Goal: Task Accomplishment & Management: Manage account settings

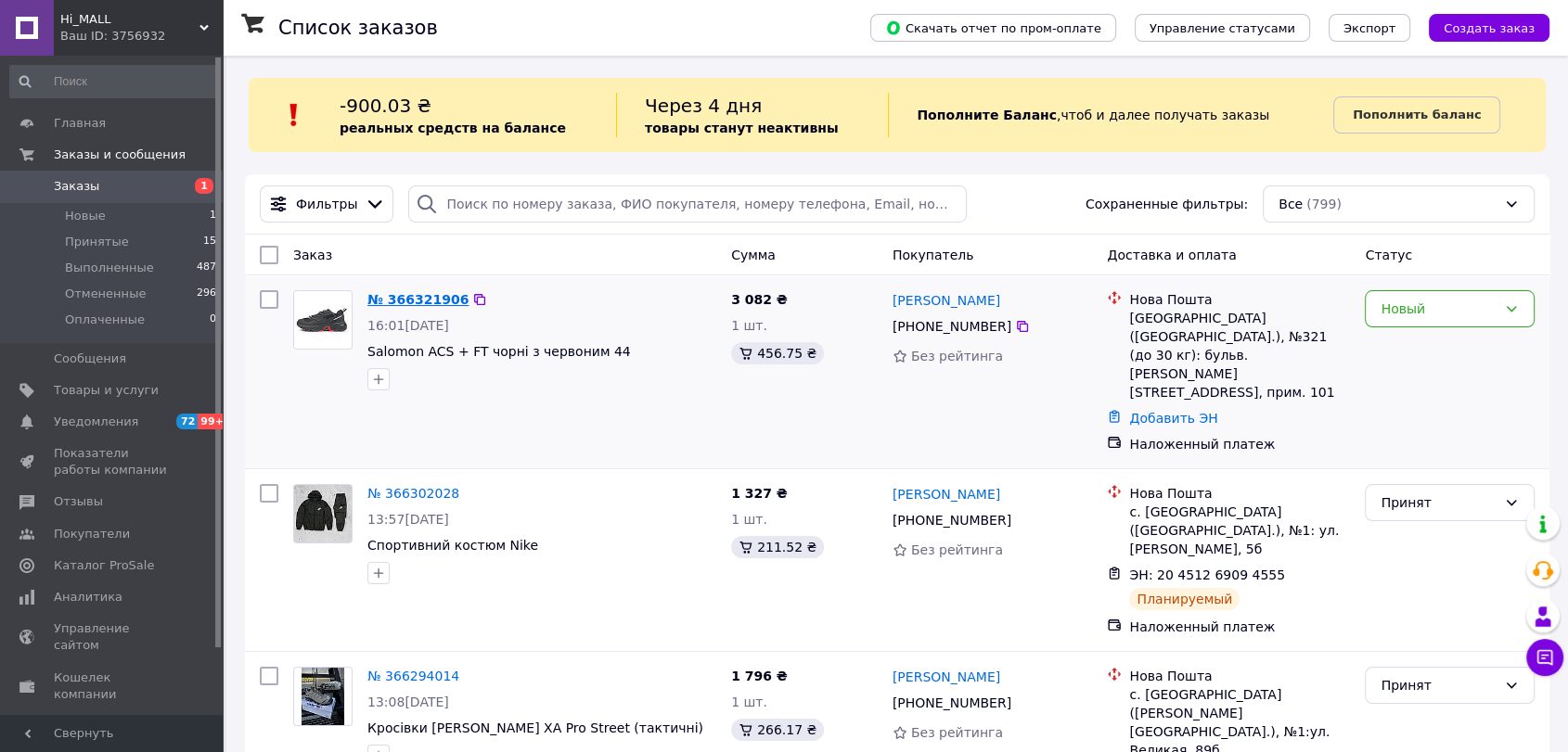
click at [393, 299] on link "№ 366321906" at bounding box center [418, 299] width 101 height 15
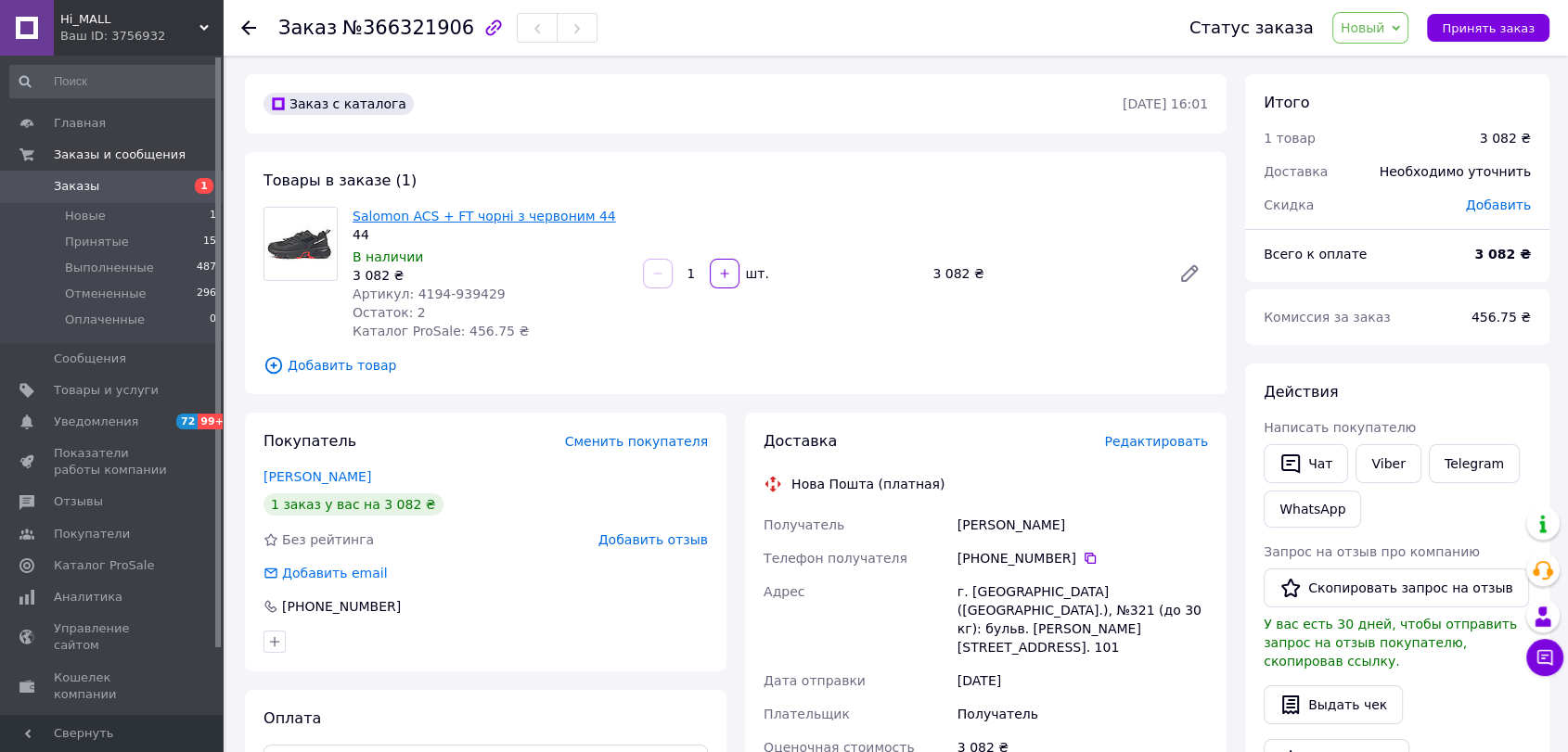
click at [452, 210] on link "Salomon ACS + FT чорні з червоним 44" at bounding box center [484, 215] width 264 height 15
drag, startPoint x: 956, startPoint y: 522, endPoint x: 1060, endPoint y: 522, distance: 104.0
click at [1060, 522] on div "[PERSON_NAME]" at bounding box center [1082, 524] width 258 height 33
copy div "[PERSON_NAME]"
click at [1082, 556] on icon at bounding box center [1089, 557] width 15 height 15
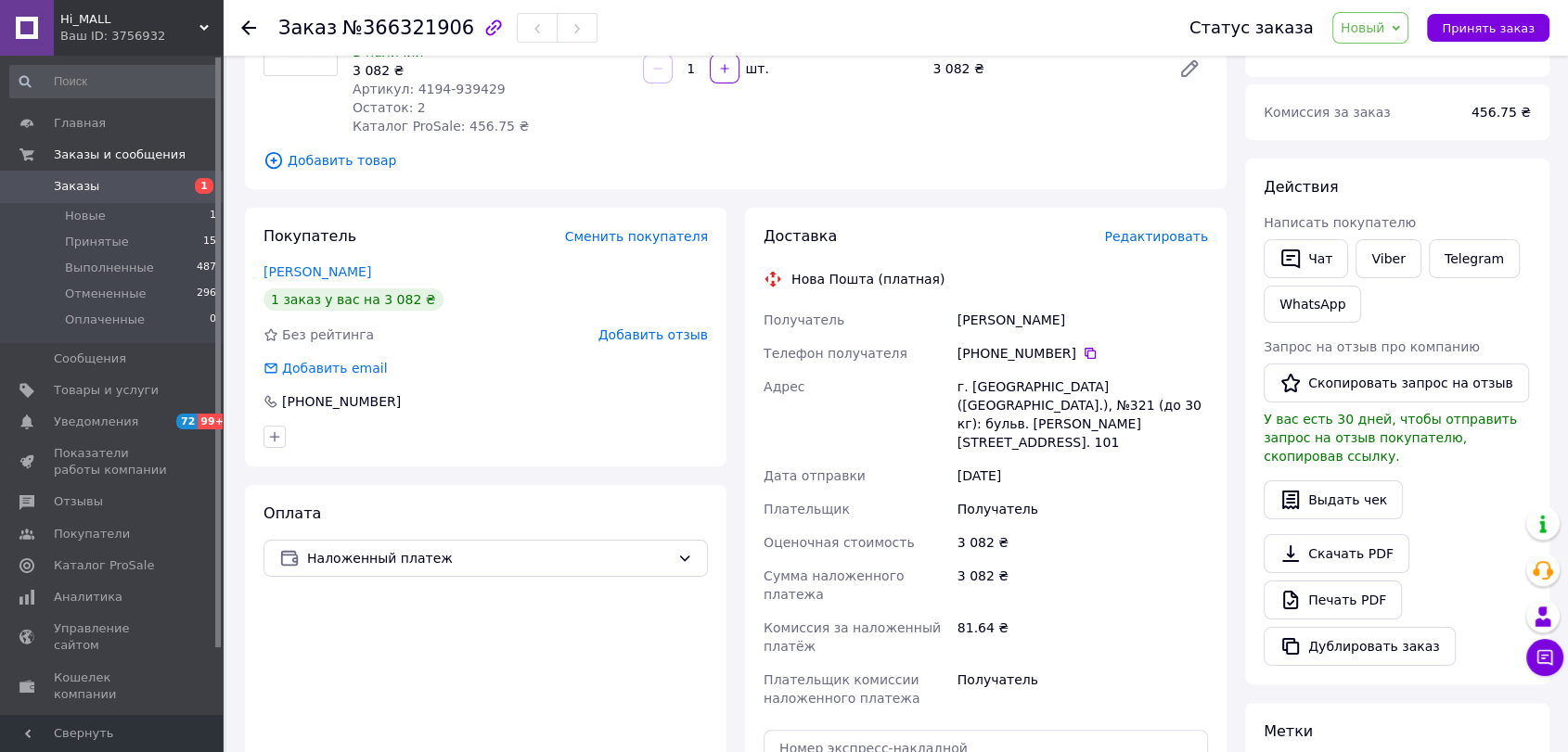
scroll to position [206, 0]
click at [1479, 21] on span "Принять заказ" at bounding box center [1487, 28] width 92 height 14
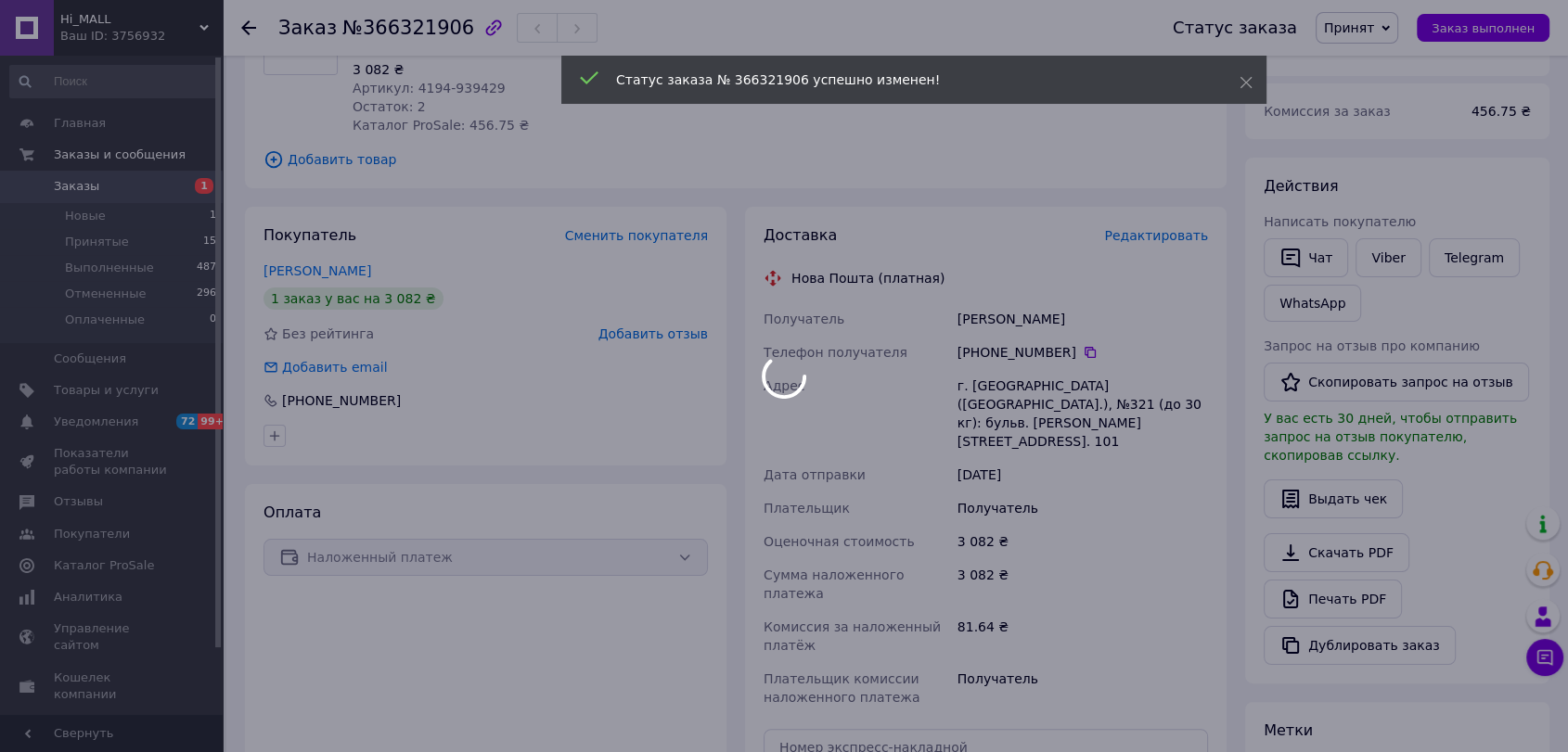
click at [74, 186] on div at bounding box center [784, 376] width 1568 height 752
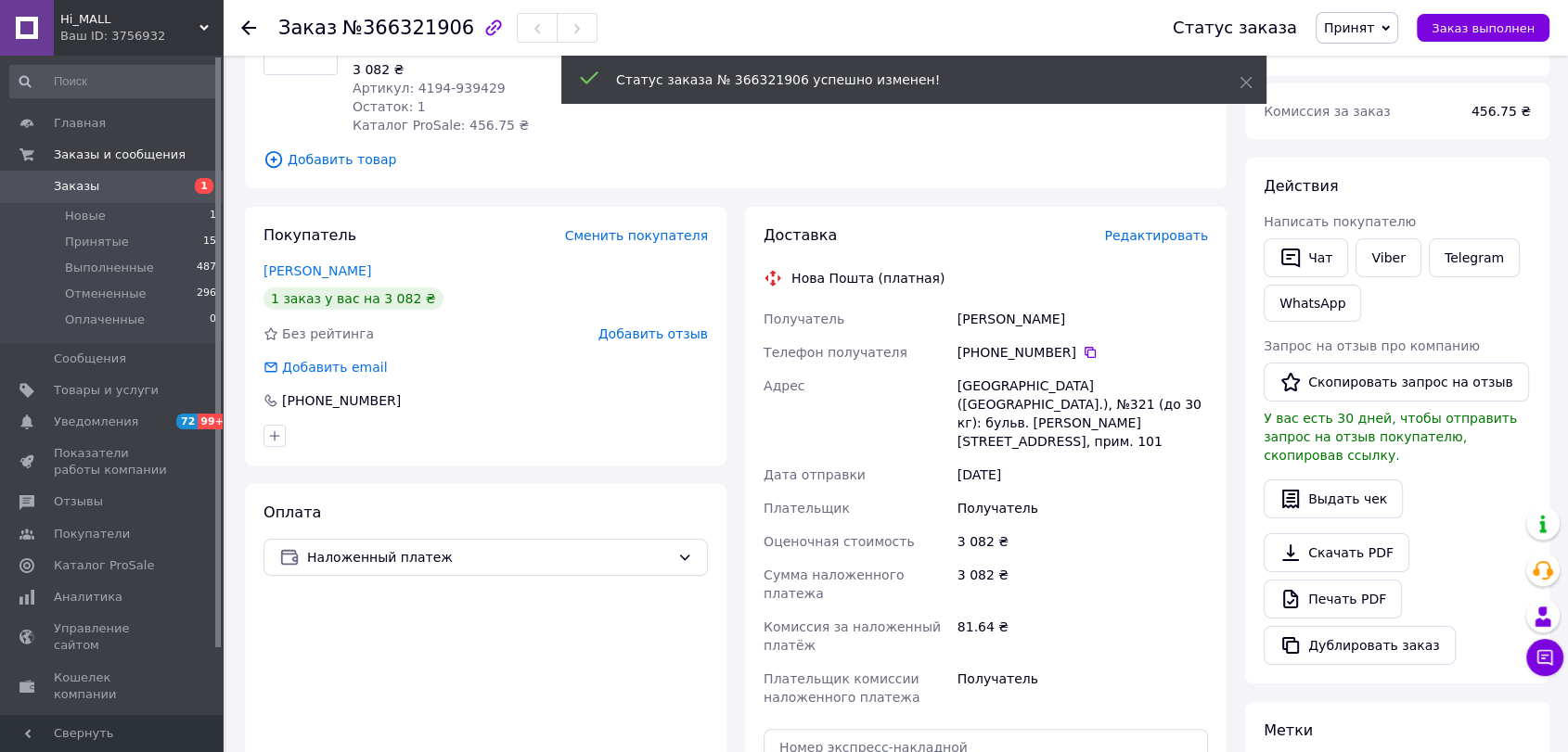
click at [74, 186] on span "Заказы" at bounding box center [76, 186] width 46 height 17
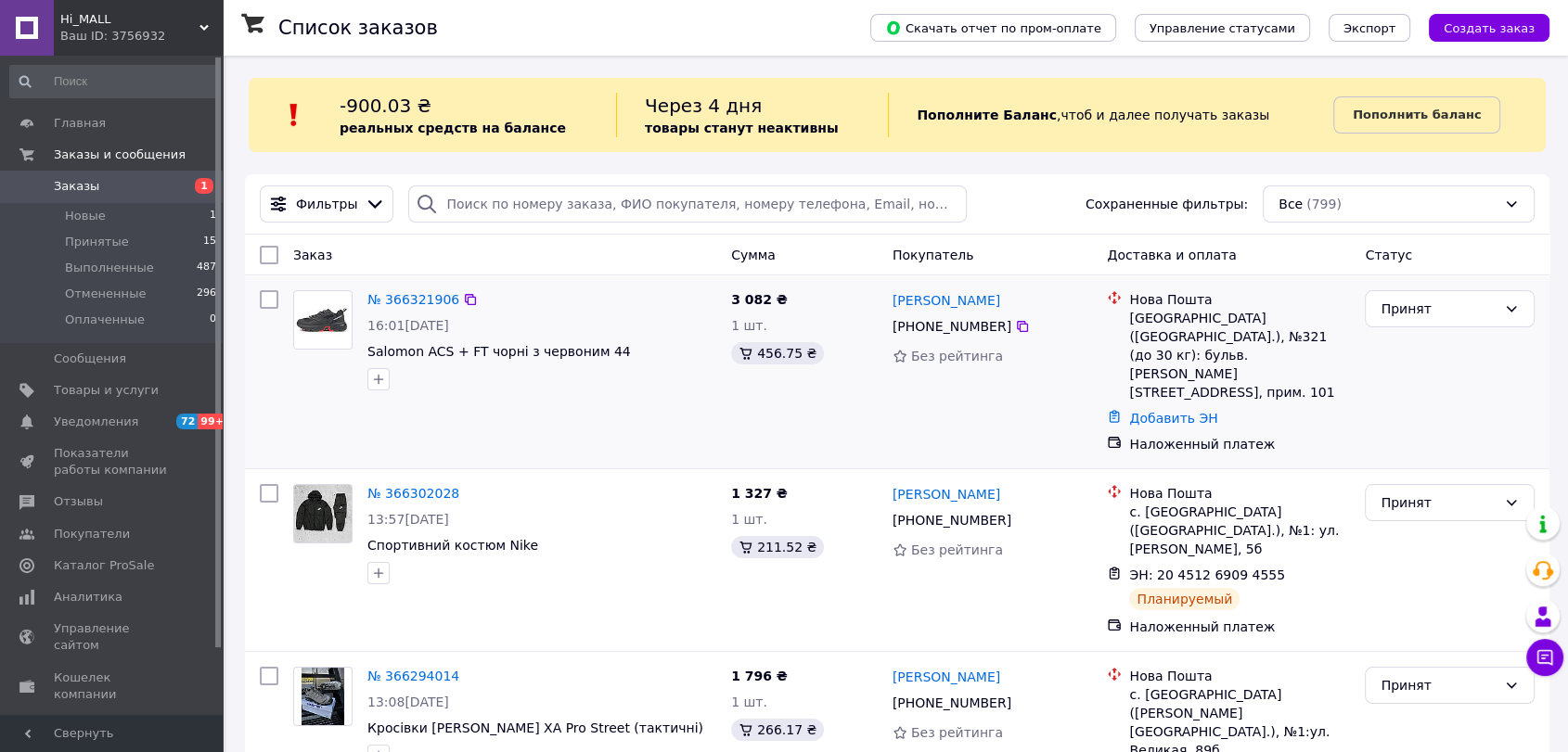
scroll to position [515, 0]
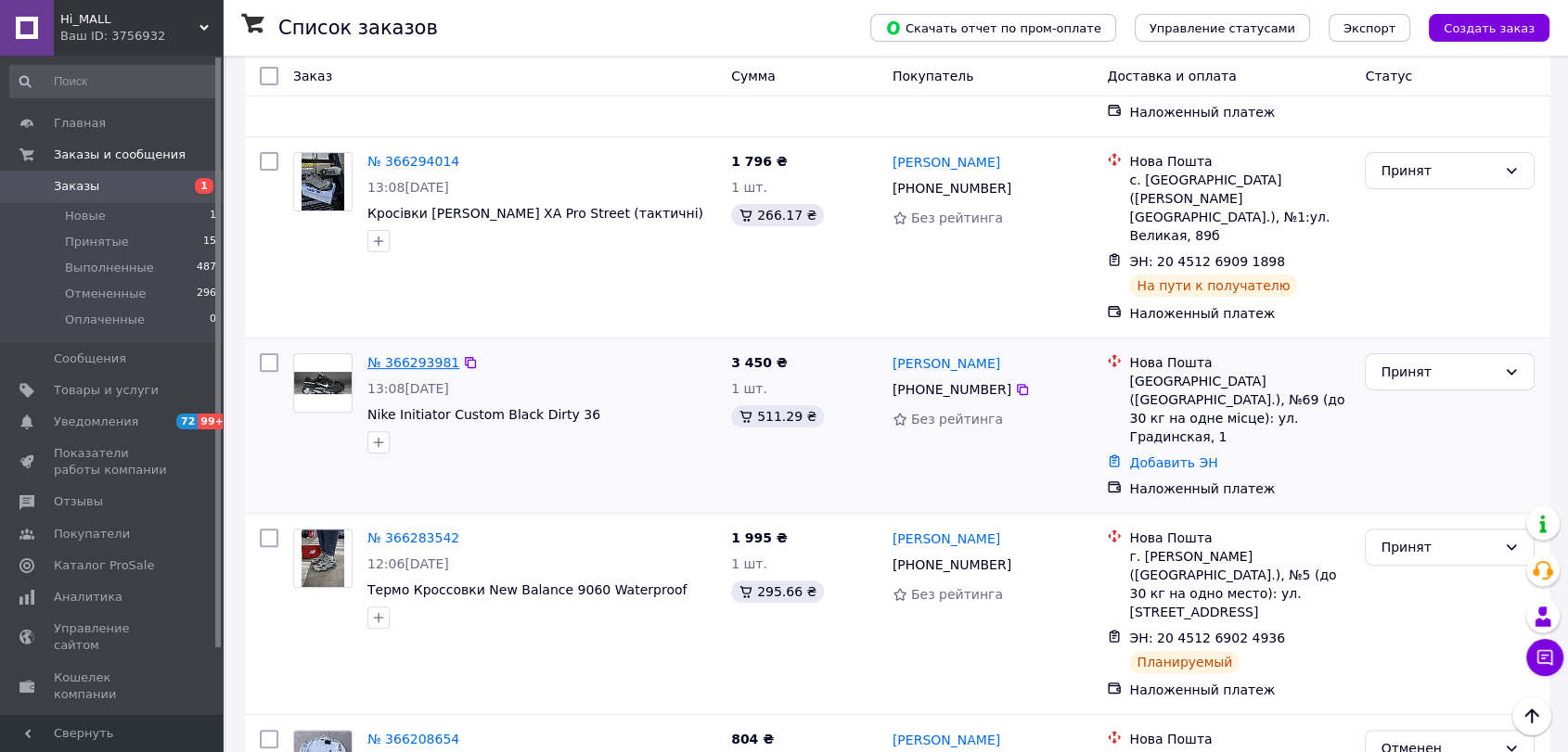
click at [415, 355] on link "№ 366293981" at bounding box center [413, 362] width 91 height 15
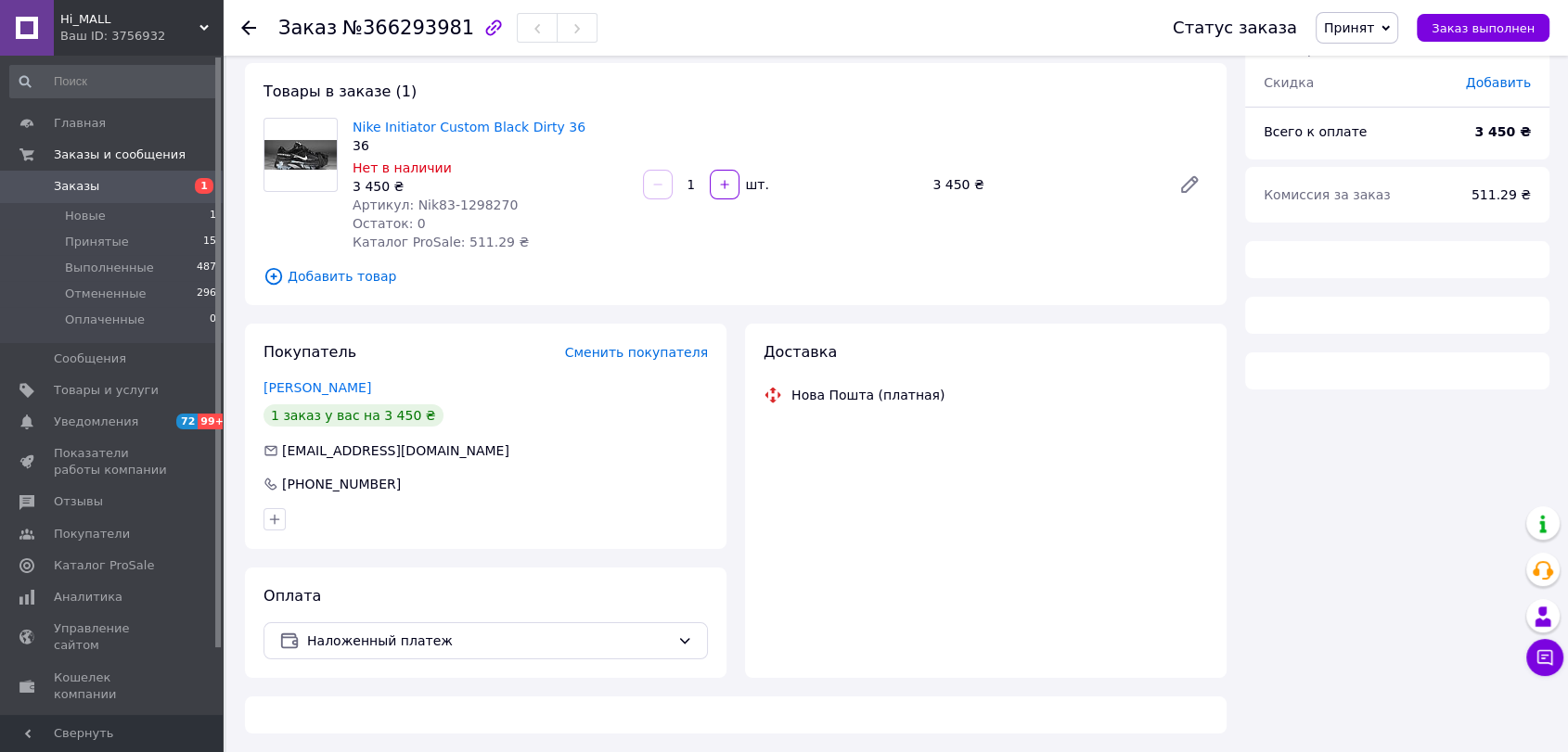
scroll to position [515, 0]
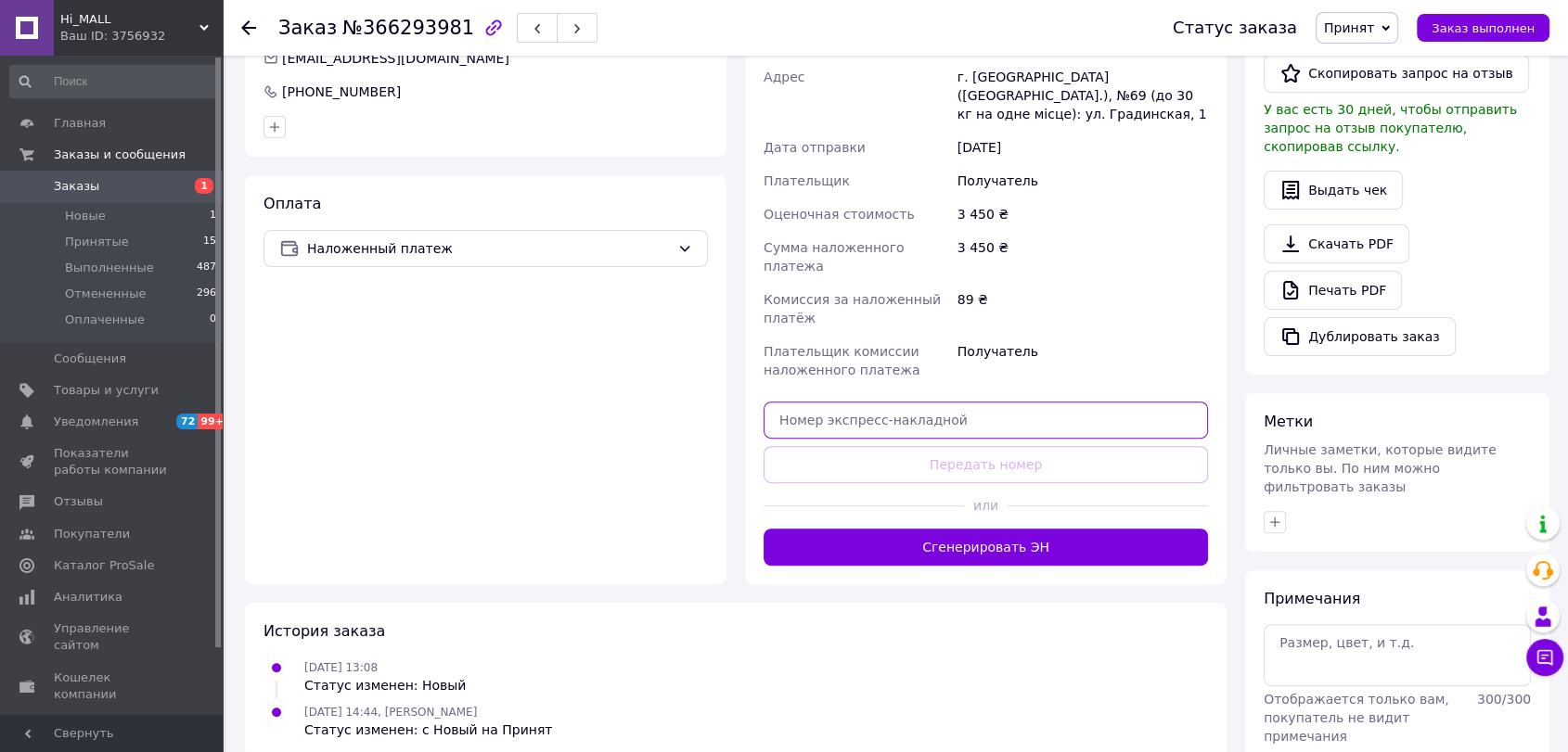
click at [1013, 402] on input "text" at bounding box center [985, 420] width 444 height 37
paste input "20451269160094"
type input "20451269160094"
click at [995, 446] on button "Передать номер" at bounding box center [985, 464] width 444 height 37
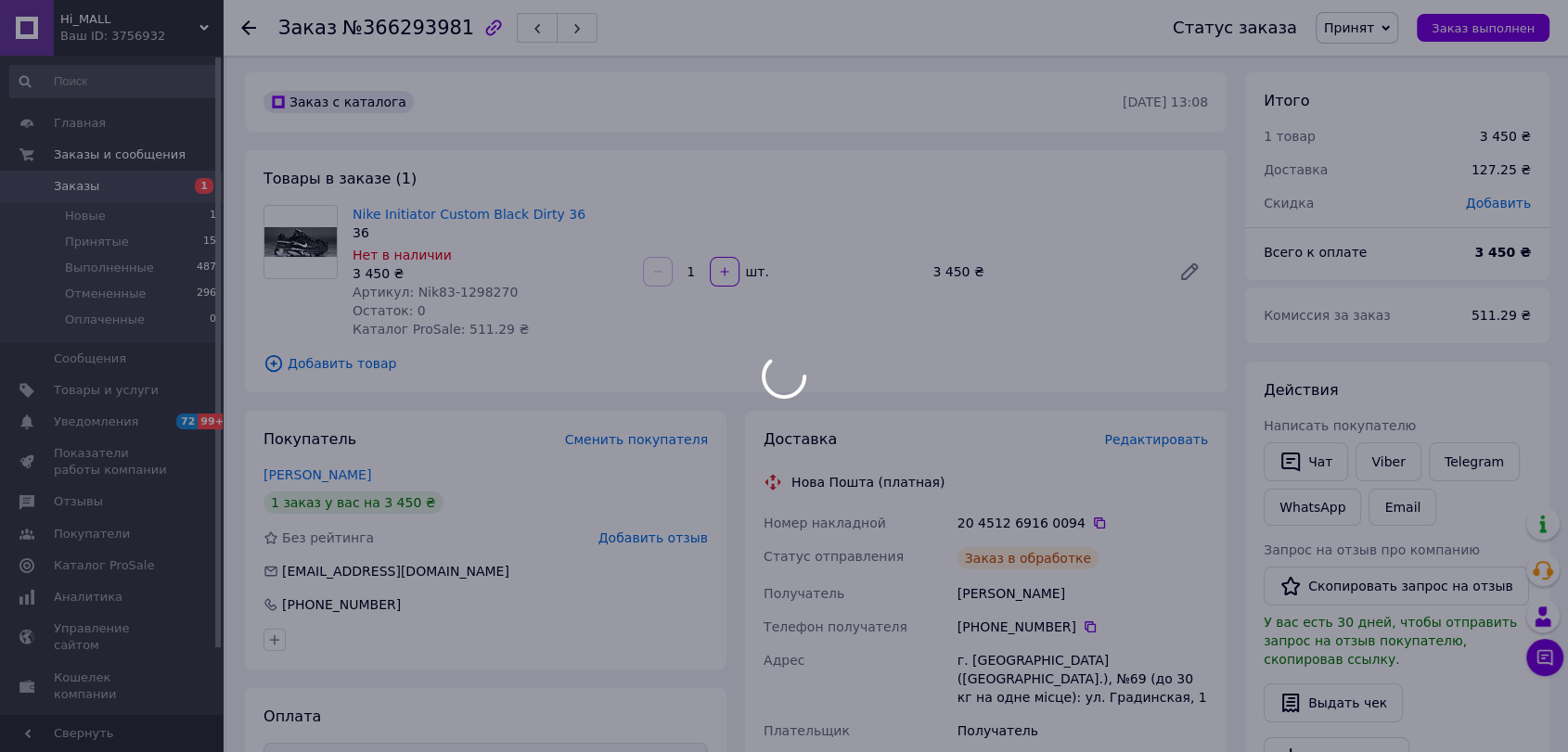
scroll to position [0, 0]
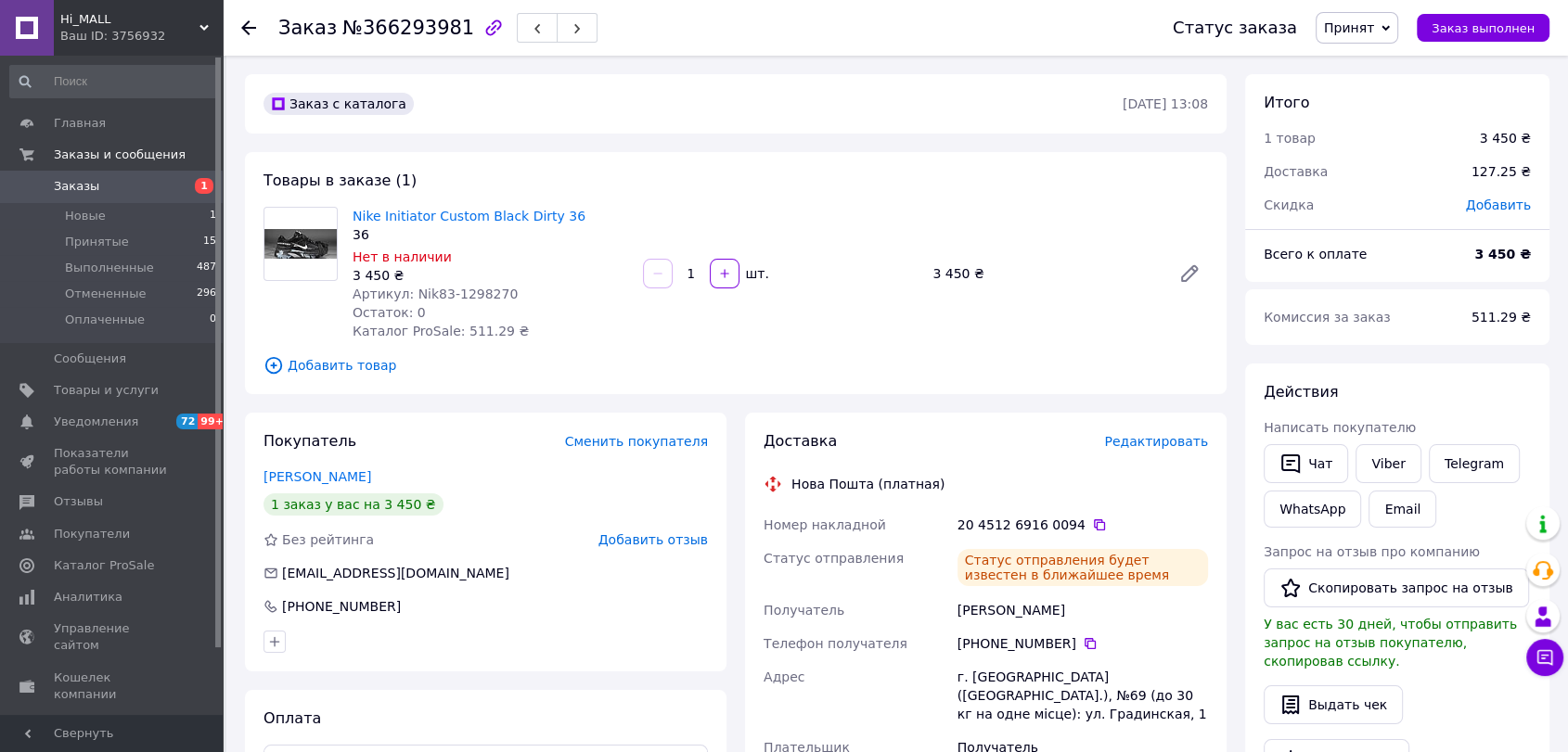
click at [165, 187] on span "Заказы" at bounding box center [112, 186] width 118 height 17
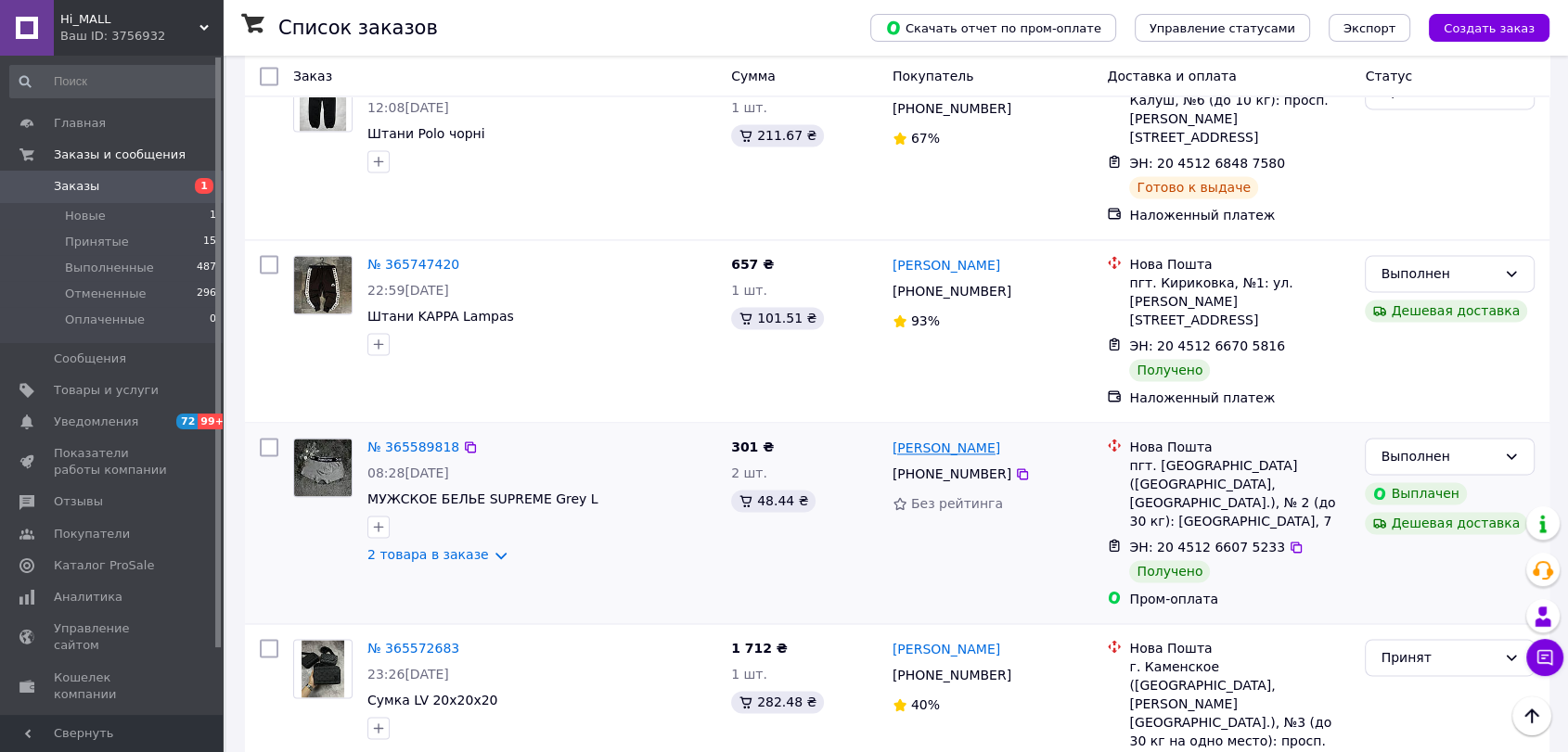
scroll to position [2965, 0]
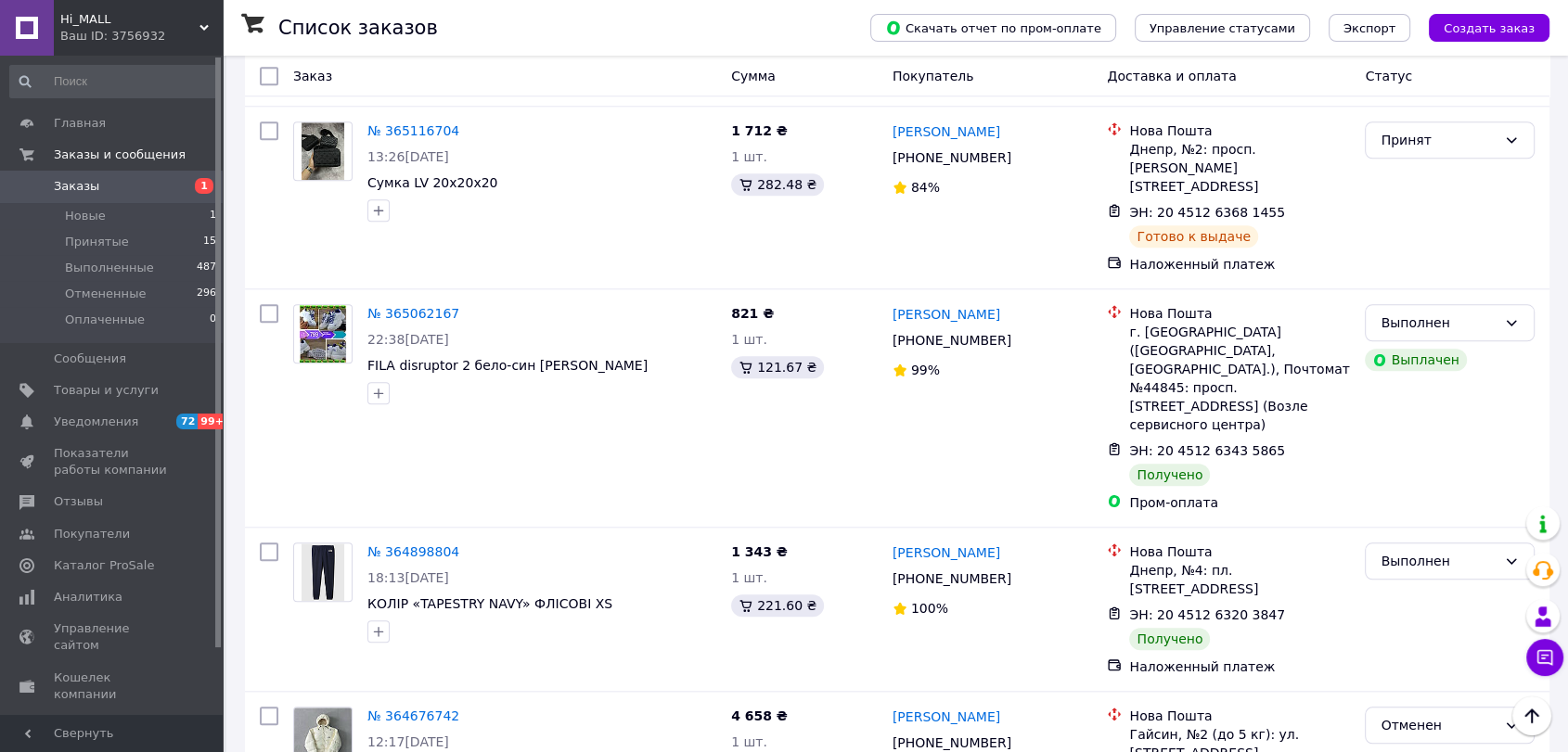
scroll to position [1721, 0]
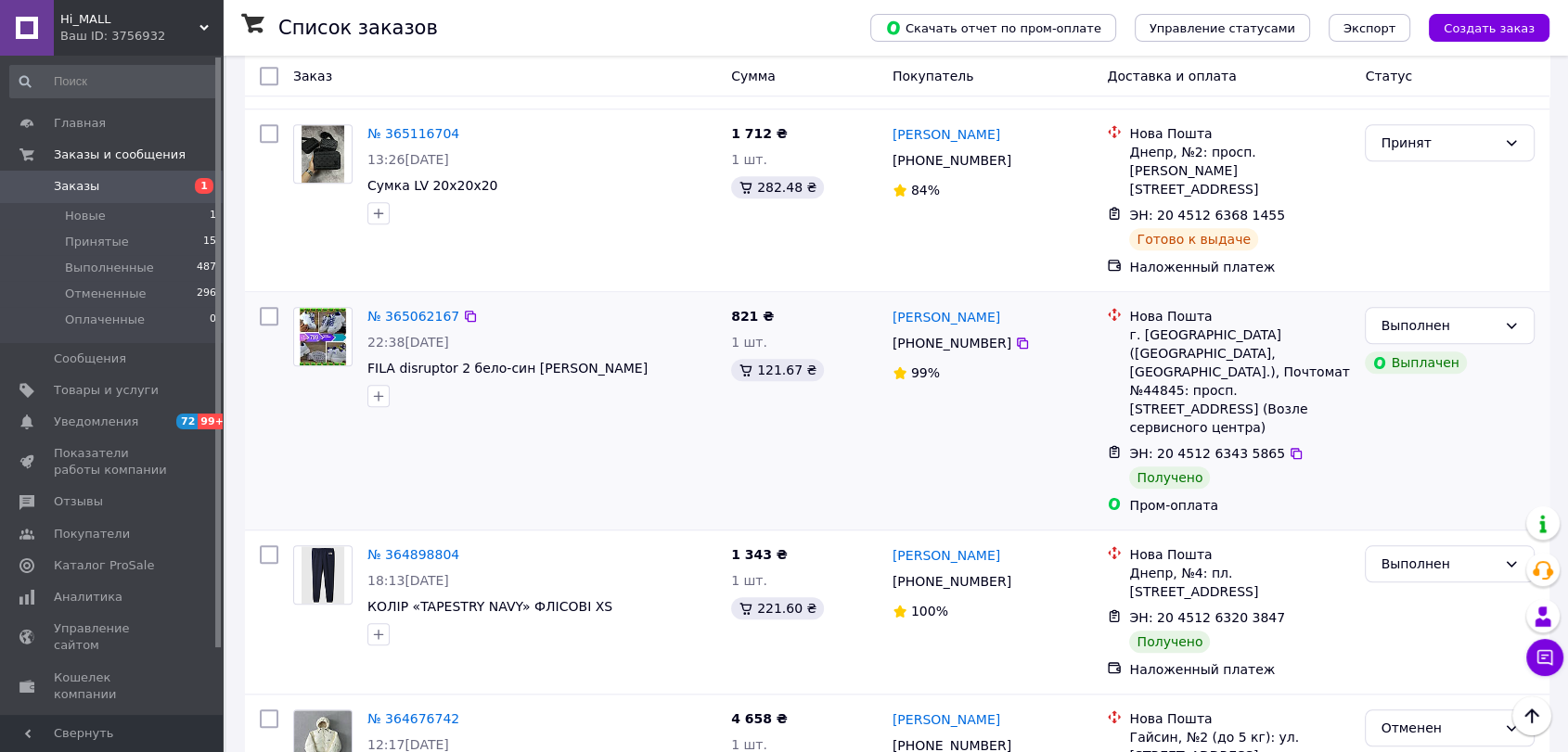
click at [1041, 325] on div "[PERSON_NAME] [PHONE_NUMBER]%" at bounding box center [992, 411] width 215 height 223
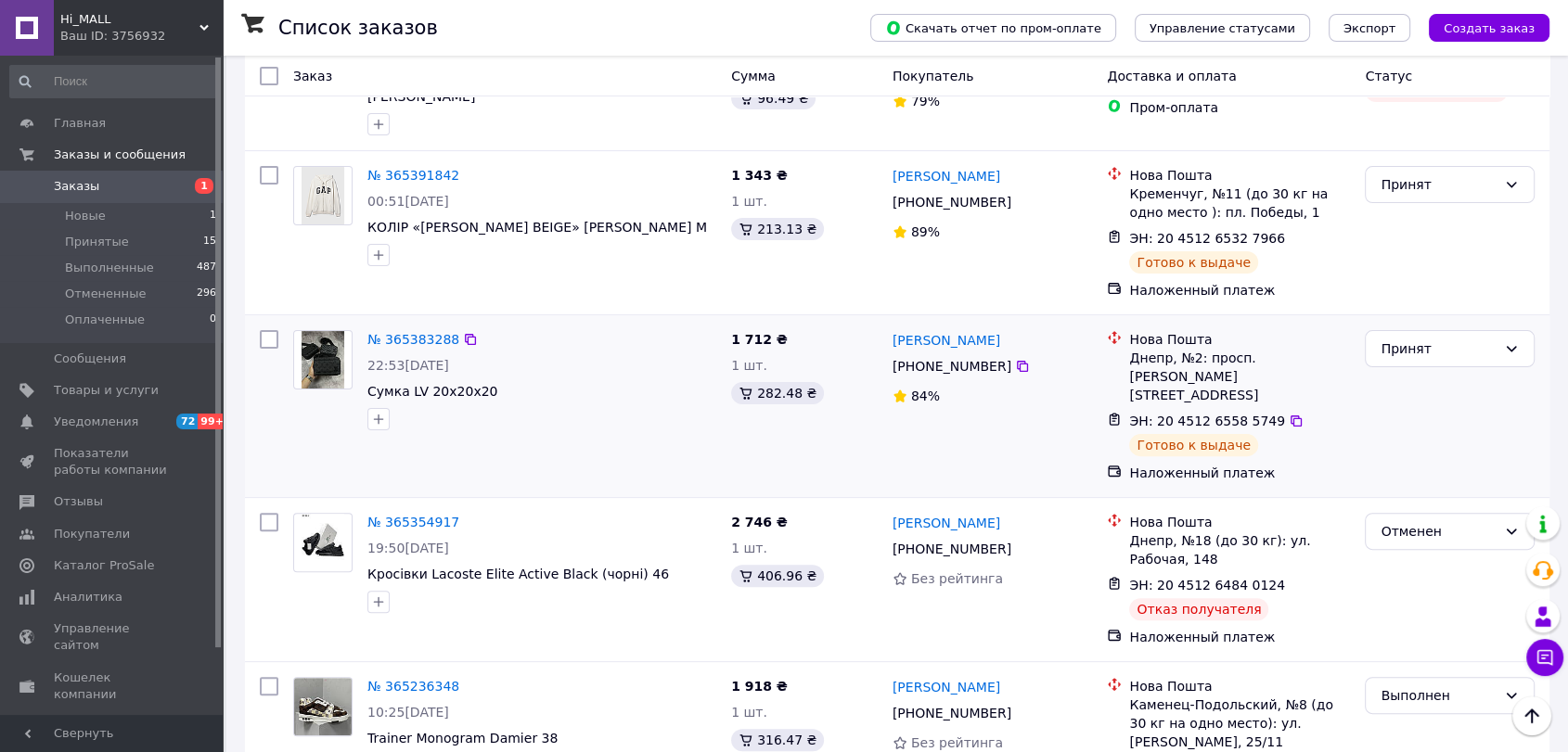
scroll to position [279, 0]
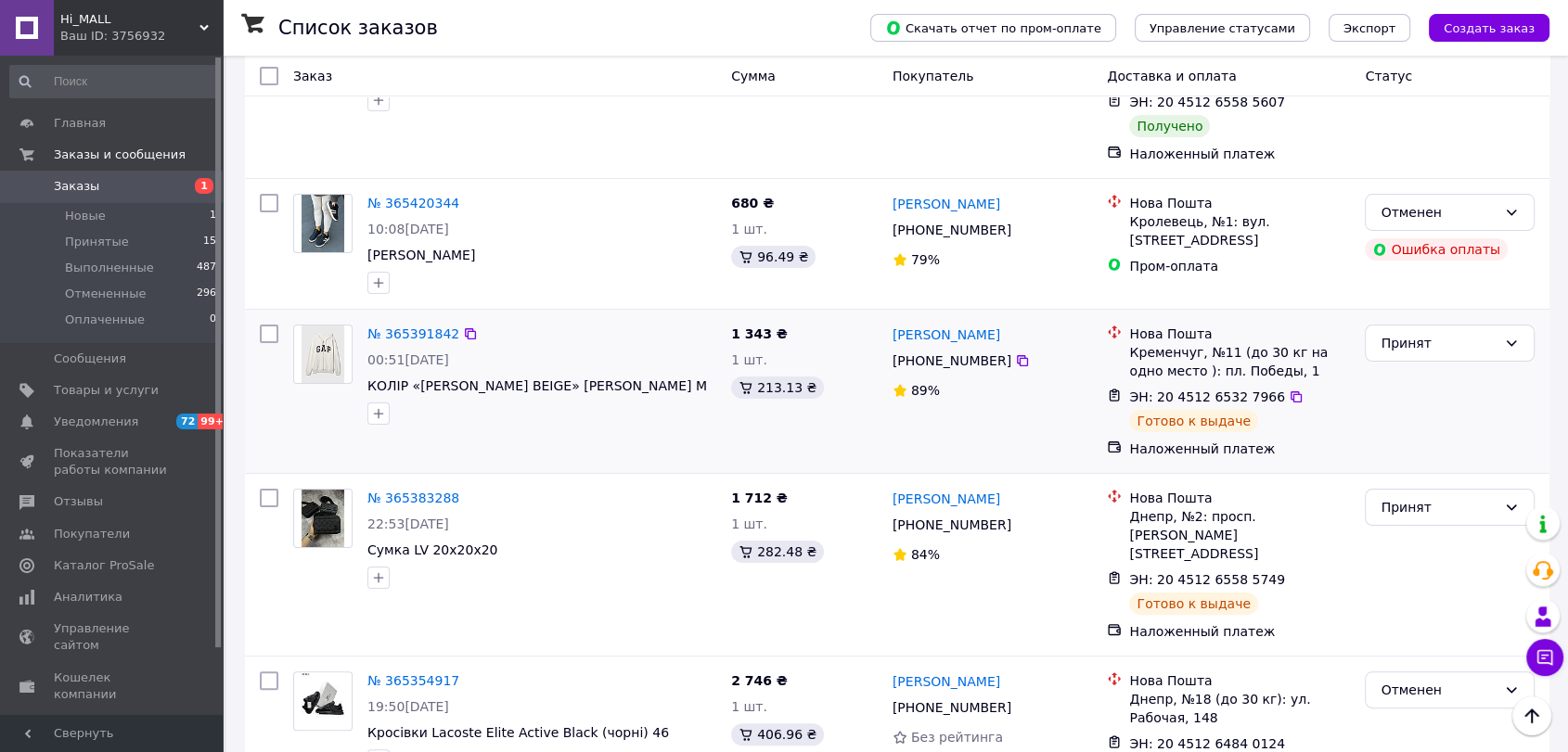
click at [1368, 403] on div "Принят" at bounding box center [1449, 391] width 185 height 148
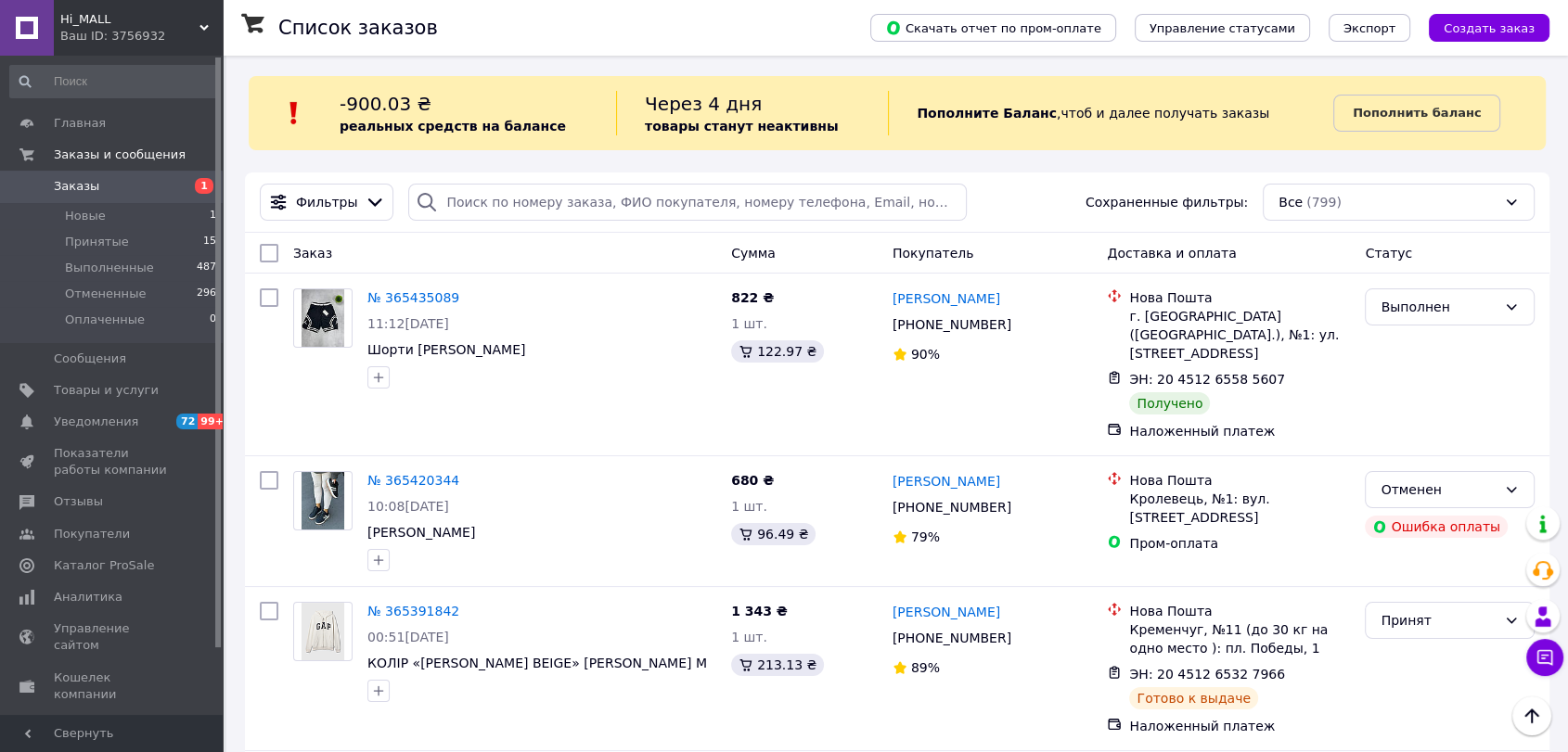
scroll to position [0, 0]
